Goal: Task Accomplishment & Management: Manage account settings

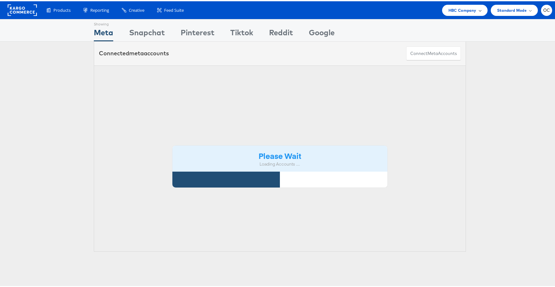
click at [446, 12] on div "HBC Company" at bounding box center [464, 8] width 45 height 11
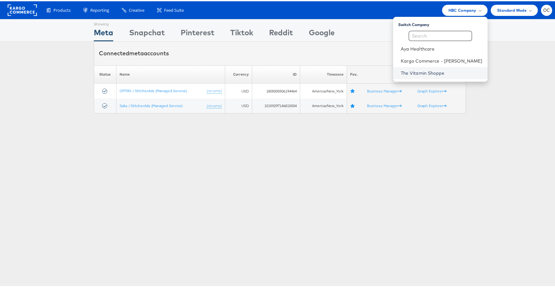
click at [422, 69] on link "The Vitamin Shoppe" at bounding box center [442, 72] width 82 height 6
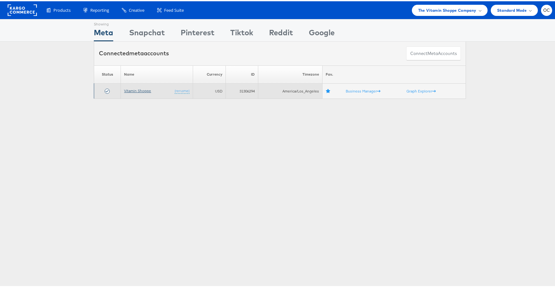
click at [141, 89] on link "Vitamin Shoppe" at bounding box center [137, 89] width 27 height 5
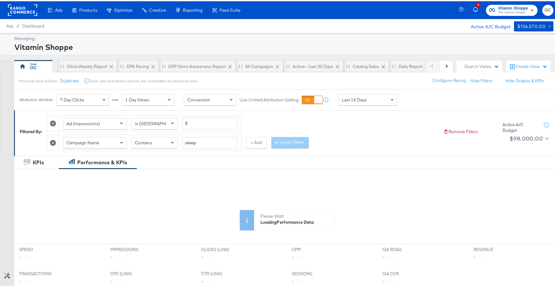
click at [132, 40] on div "Vitamin Shoppe" at bounding box center [282, 45] width 537 height 11
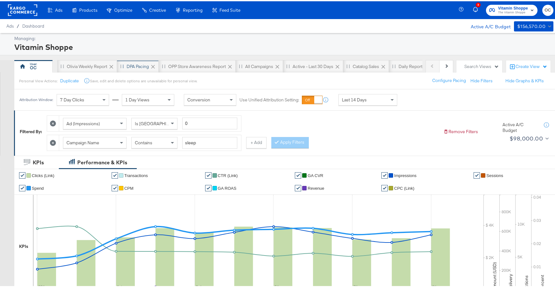
click at [135, 68] on div "DPA Pacing" at bounding box center [138, 65] width 42 height 13
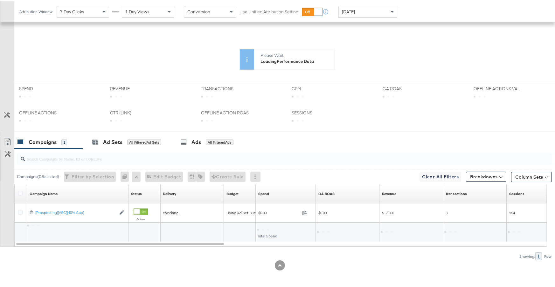
scroll to position [161, 0]
click at [146, 147] on div "Ad Sets All Filtered Ad Sets" at bounding box center [127, 141] width 88 height 14
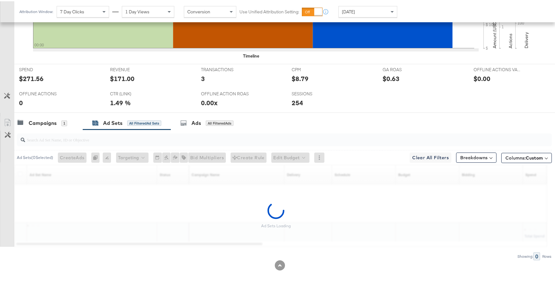
scroll to position [223, 0]
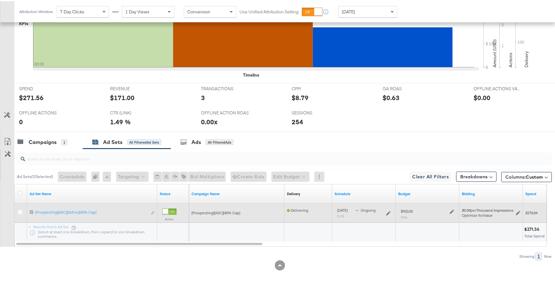
click at [450, 212] on icon at bounding box center [452, 210] width 4 height 4
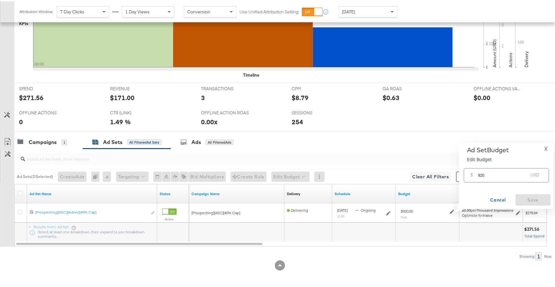
click at [482, 174] on input "920" at bounding box center [503, 172] width 50 height 14
type input "900"
click at [541, 201] on span "Save" at bounding box center [533, 199] width 30 height 8
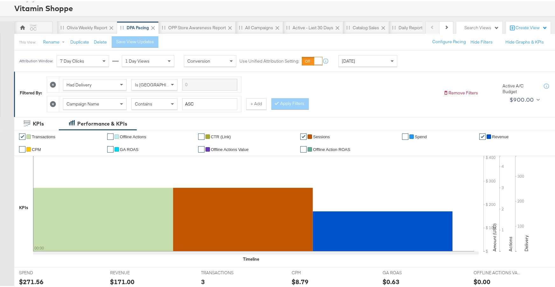
scroll to position [0, 0]
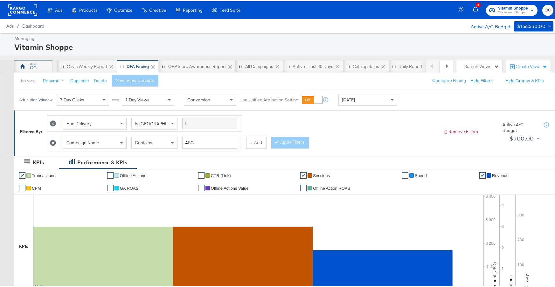
click at [32, 70] on div "OC" at bounding box center [33, 65] width 38 height 13
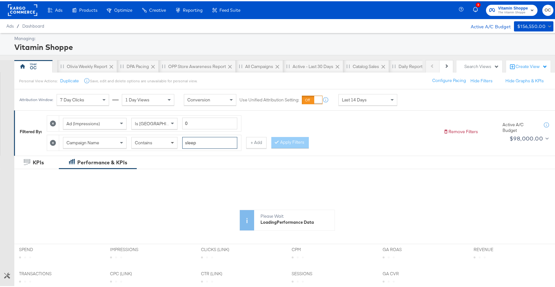
click at [172, 141] on div "Campaign Name Contains sleep" at bounding box center [150, 142] width 174 height 12
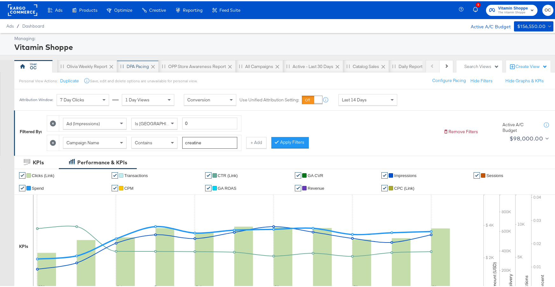
type input "creatine"
click at [140, 67] on div "DPA Pacing" at bounding box center [138, 65] width 22 height 6
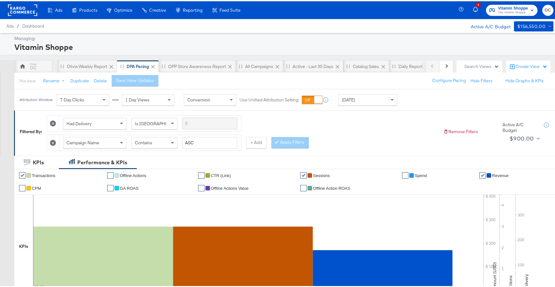
click at [47, 67] on div "OC" at bounding box center [33, 65] width 38 height 13
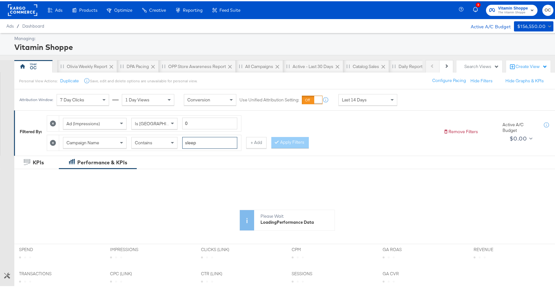
drag, startPoint x: 185, startPoint y: 141, endPoint x: 168, endPoint y: 140, distance: 17.5
click at [168, 140] on div "Campaign Name Contains sleep" at bounding box center [150, 142] width 174 height 12
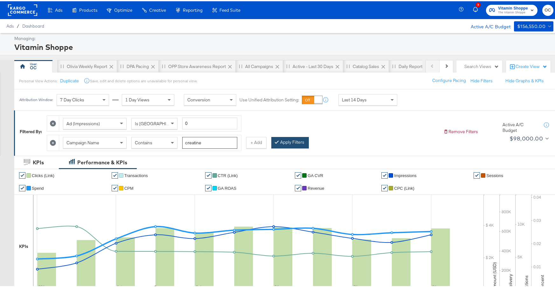
type input "creatine"
click at [293, 142] on button "Apply Filters" at bounding box center [290, 141] width 38 height 11
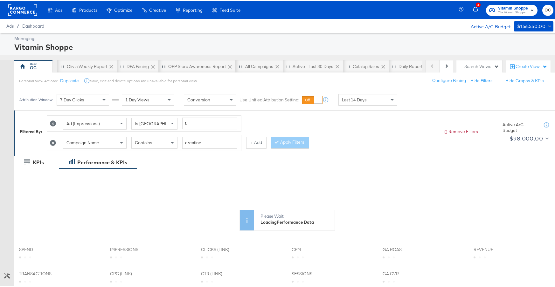
click at [350, 102] on div "Last 14 Days" at bounding box center [368, 98] width 58 height 11
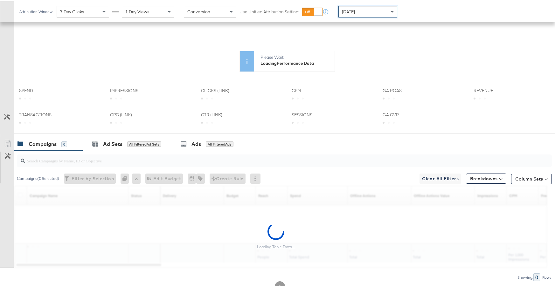
scroll to position [180, 0]
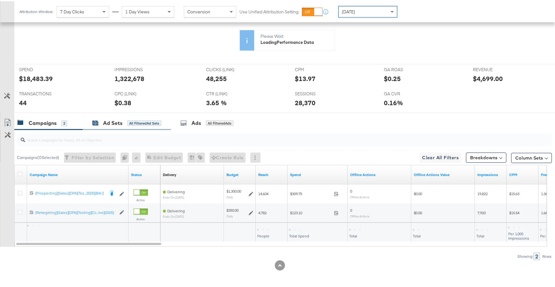
click at [132, 124] on div "All Filtered Ad Sets" at bounding box center [144, 122] width 34 height 6
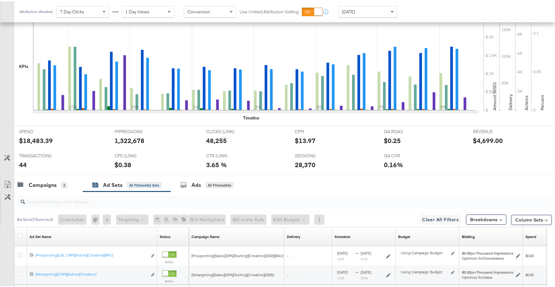
scroll to position [242, 0]
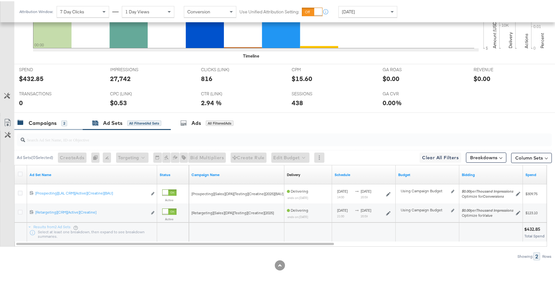
click at [58, 123] on div "Campaigns 2" at bounding box center [42, 121] width 50 height 7
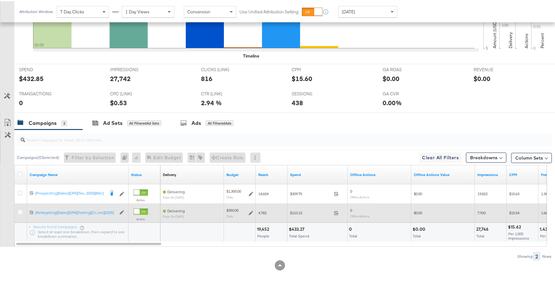
click at [252, 211] on icon at bounding box center [251, 212] width 4 height 4
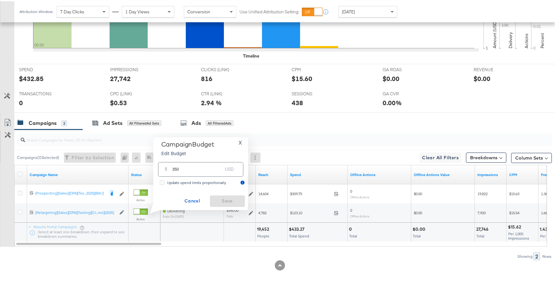
click at [176, 168] on input "350" at bounding box center [197, 166] width 50 height 14
click at [239, 143] on span "X" at bounding box center [239, 141] width 3 height 9
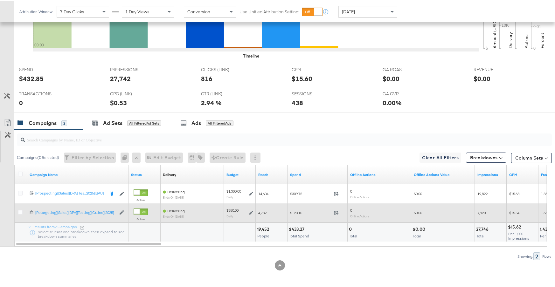
click at [252, 213] on icon at bounding box center [251, 212] width 4 height 4
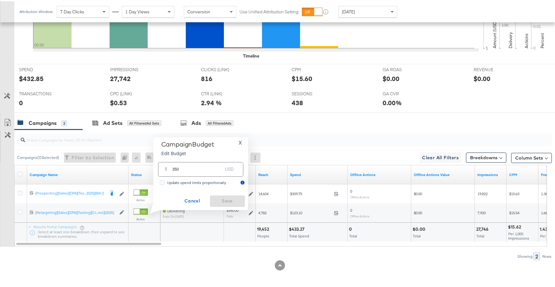
click at [176, 168] on input "350" at bounding box center [197, 166] width 50 height 14
type input "340"
click at [241, 198] on span "Save" at bounding box center [227, 200] width 30 height 8
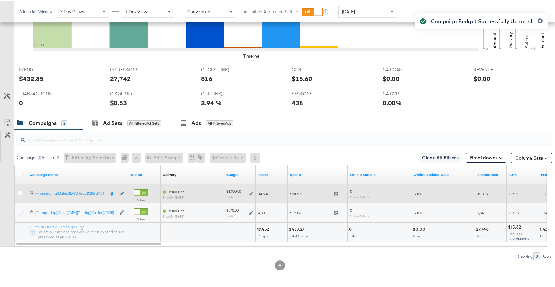
click at [249, 193] on icon at bounding box center [251, 192] width 4 height 4
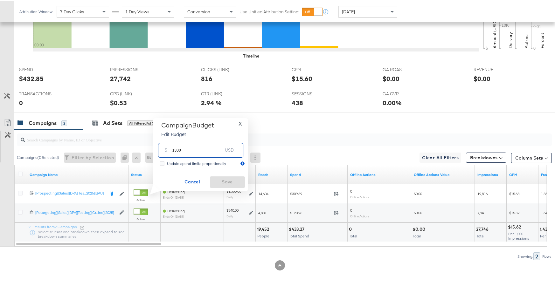
click at [176, 148] on input "1300" at bounding box center [197, 147] width 50 height 14
type input "1400"
click at [226, 180] on span "Save" at bounding box center [227, 181] width 30 height 8
